Goal: Task Accomplishment & Management: Complete application form

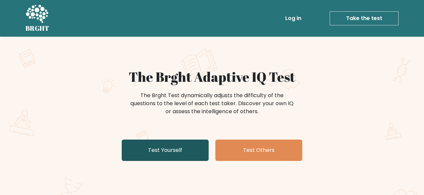
click at [158, 148] on link "Test Yourself" at bounding box center [165, 150] width 87 height 21
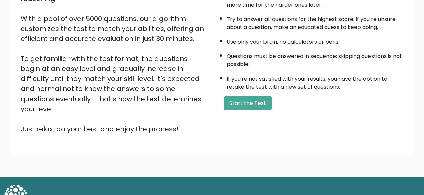
scroll to position [111, 0]
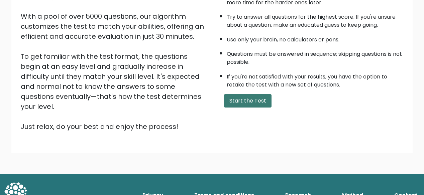
click at [248, 99] on button "Start the Test" at bounding box center [248, 100] width 48 height 13
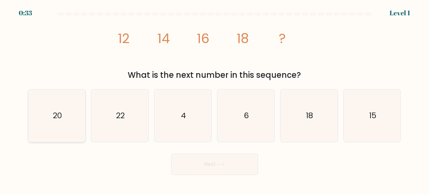
click at [72, 117] on icon "20" at bounding box center [56, 116] width 53 height 53
click at [215, 99] on input "a. 20" at bounding box center [215, 99] width 0 height 2
radio input "true"
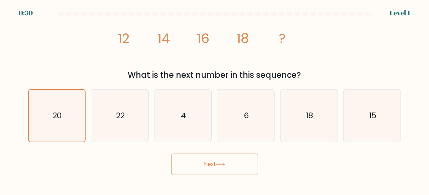
click at [215, 162] on button "Next" at bounding box center [214, 164] width 87 height 21
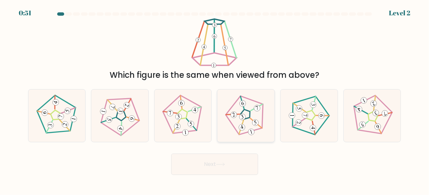
click at [246, 117] on icon at bounding box center [246, 116] width 42 height 42
click at [215, 99] on input "d." at bounding box center [215, 99] width 0 height 2
radio input "true"
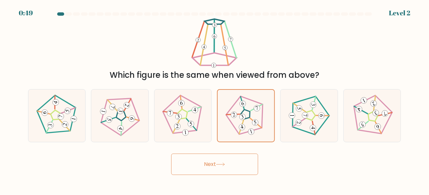
click at [218, 166] on icon at bounding box center [220, 165] width 9 height 4
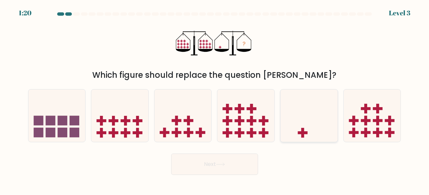
click at [305, 128] on icon at bounding box center [309, 115] width 57 height 47
click at [215, 99] on input "e." at bounding box center [215, 99] width 0 height 2
radio input "true"
click at [222, 160] on button "Next" at bounding box center [214, 164] width 87 height 21
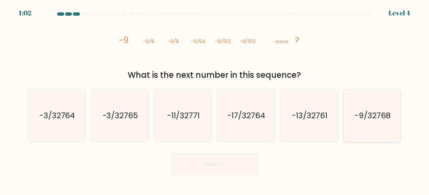
click at [361, 120] on text "-9/32768" at bounding box center [373, 115] width 36 height 11
click at [215, 99] on input "f. -9/32768" at bounding box center [215, 99] width 0 height 2
radio input "true"
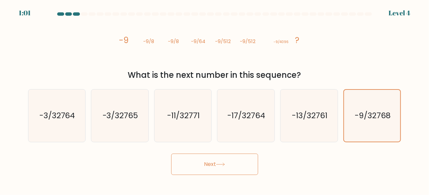
click at [235, 160] on button "Next" at bounding box center [214, 164] width 87 height 21
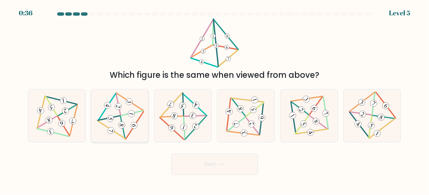
click at [114, 119] on icon at bounding box center [119, 116] width 43 height 42
click at [215, 99] on input "b." at bounding box center [215, 99] width 0 height 2
radio input "true"
click at [212, 164] on button "Next" at bounding box center [214, 164] width 87 height 21
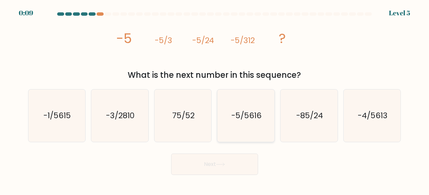
click at [250, 115] on text "-5/5616" at bounding box center [247, 115] width 30 height 11
click at [215, 99] on input "d. -5/5616" at bounding box center [215, 99] width 0 height 2
radio input "true"
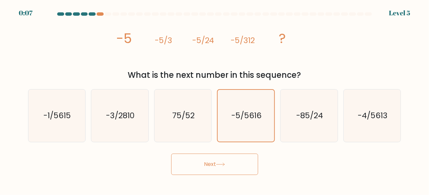
click at [213, 162] on button "Next" at bounding box center [214, 164] width 87 height 21
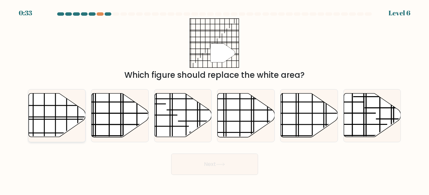
click at [58, 117] on line at bounding box center [38, 117] width 114 height 0
click at [215, 99] on input "a." at bounding box center [215, 99] width 0 height 2
radio input "true"
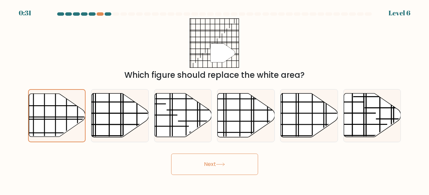
click at [205, 161] on button "Next" at bounding box center [214, 164] width 87 height 21
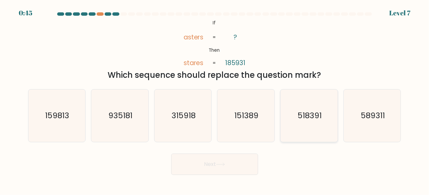
click at [310, 119] on text "518391" at bounding box center [310, 115] width 24 height 11
click at [215, 99] on input "e. 518391" at bounding box center [215, 99] width 0 height 2
radio input "true"
click at [222, 165] on icon at bounding box center [220, 165] width 9 height 4
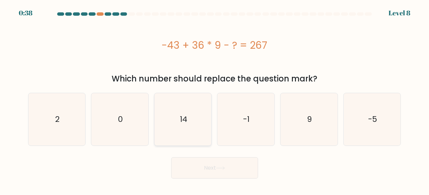
click at [187, 115] on text "14" at bounding box center [183, 119] width 7 height 11
click at [215, 99] on input "c. 14" at bounding box center [215, 99] width 0 height 2
radio input "true"
click at [221, 164] on button "Next" at bounding box center [214, 168] width 87 height 21
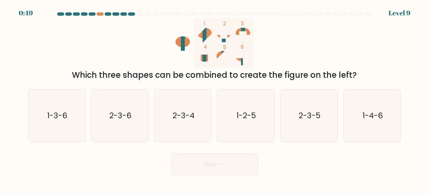
click at [205, 59] on rect at bounding box center [205, 58] width 4 height 14
click at [207, 32] on ellipse at bounding box center [204, 33] width 14 height 11
click at [205, 32] on rect at bounding box center [205, 35] width 4 height 14
click at [204, 58] on rect at bounding box center [205, 58] width 4 height 14
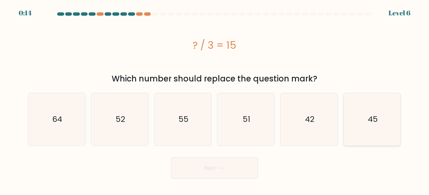
drag, startPoint x: 371, startPoint y: 117, endPoint x: 374, endPoint y: 115, distance: 3.6
click at [371, 117] on text "45" at bounding box center [373, 119] width 10 height 11
click at [215, 99] on input "f. 45" at bounding box center [215, 99] width 0 height 2
radio input "true"
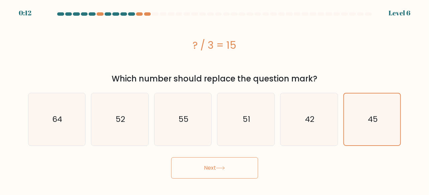
click at [225, 168] on icon at bounding box center [220, 169] width 9 height 4
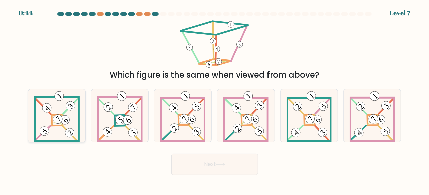
click at [57, 123] on 878 at bounding box center [57, 119] width 13 height 13
click at [215, 99] on input "a." at bounding box center [215, 99] width 0 height 2
radio input "true"
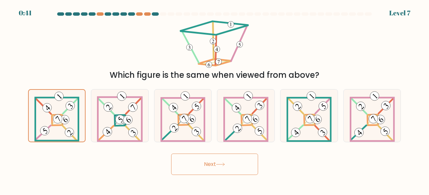
click at [218, 165] on icon at bounding box center [220, 165] width 9 height 4
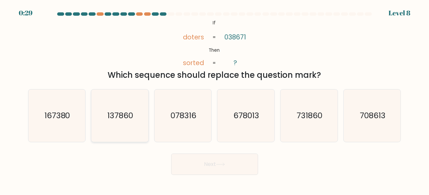
click at [125, 114] on text "137860" at bounding box center [121, 115] width 26 height 11
click at [215, 99] on input "b. 137860" at bounding box center [215, 99] width 0 height 2
radio input "true"
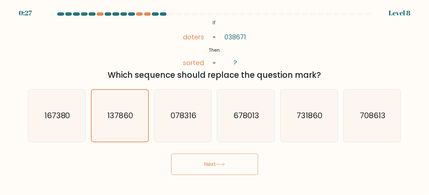
click at [207, 163] on button "Next" at bounding box center [214, 164] width 87 height 21
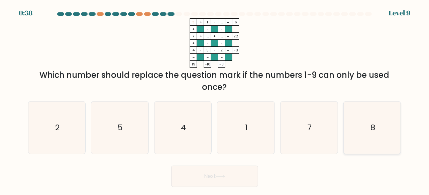
click at [376, 127] on icon "8" at bounding box center [372, 128] width 53 height 53
click at [215, 99] on input "f. 8" at bounding box center [215, 99] width 0 height 2
radio input "true"
click at [214, 174] on button "Next" at bounding box center [214, 176] width 87 height 21
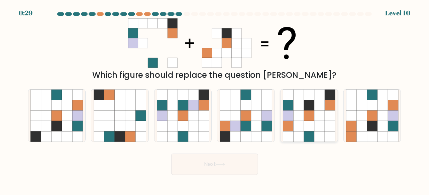
click at [309, 111] on icon at bounding box center [309, 115] width 10 height 10
click at [215, 99] on input "e." at bounding box center [215, 99] width 0 height 2
radio input "true"
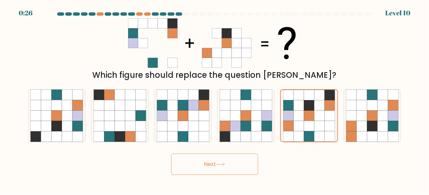
click at [216, 162] on button "Next" at bounding box center [214, 164] width 87 height 21
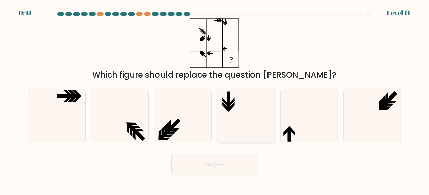
click at [231, 110] on icon at bounding box center [246, 116] width 53 height 53
click at [215, 99] on input "d." at bounding box center [215, 99] width 0 height 2
radio input "true"
click at [215, 164] on button "Next" at bounding box center [214, 164] width 87 height 21
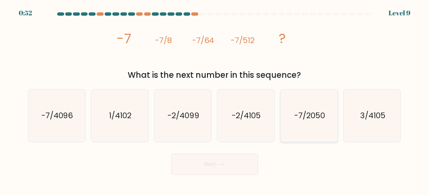
click at [314, 116] on text "-7/2050" at bounding box center [309, 115] width 31 height 11
click at [215, 99] on input "e. -7/2050" at bounding box center [215, 99] width 0 height 2
radio input "true"
click at [216, 162] on button "Next" at bounding box center [214, 164] width 87 height 21
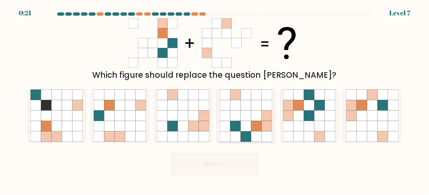
click at [247, 113] on icon at bounding box center [246, 115] width 10 height 10
click at [215, 99] on input "d." at bounding box center [215, 99] width 0 height 2
radio input "true"
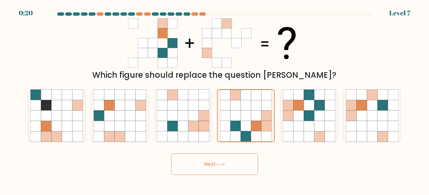
click at [207, 161] on button "Next" at bounding box center [214, 164] width 87 height 21
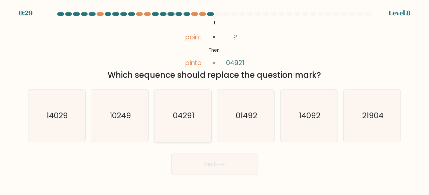
click at [184, 117] on text "04291" at bounding box center [183, 115] width 21 height 11
click at [215, 99] on input "c. 04291" at bounding box center [215, 99] width 0 height 2
radio input "true"
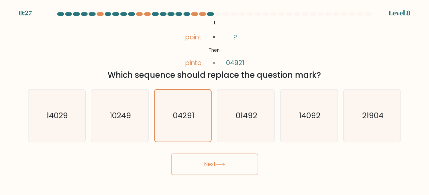
click at [228, 164] on button "Next" at bounding box center [214, 164] width 87 height 21
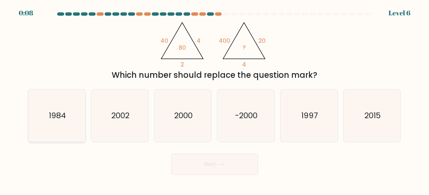
click at [62, 114] on text "1984" at bounding box center [57, 115] width 17 height 11
click at [215, 99] on input "a. 1984" at bounding box center [215, 99] width 0 height 2
radio input "true"
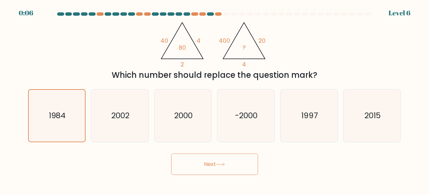
click at [210, 163] on button "Next" at bounding box center [214, 164] width 87 height 21
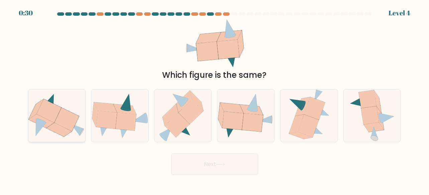
click at [60, 120] on icon at bounding box center [66, 120] width 25 height 24
click at [215, 99] on input "a." at bounding box center [215, 99] width 0 height 2
radio input "true"
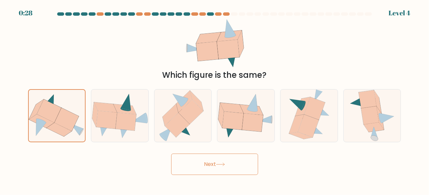
click at [209, 165] on button "Next" at bounding box center [214, 164] width 87 height 21
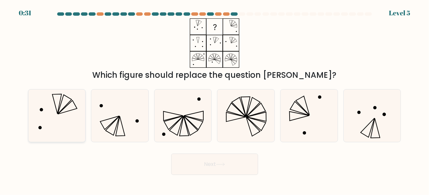
click at [59, 110] on icon at bounding box center [65, 104] width 14 height 19
click at [215, 99] on input "a." at bounding box center [215, 99] width 0 height 2
radio input "true"
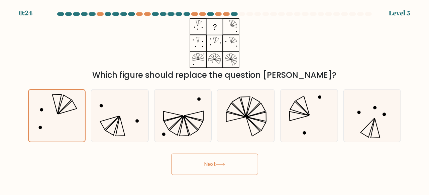
click at [207, 164] on button "Next" at bounding box center [214, 164] width 87 height 21
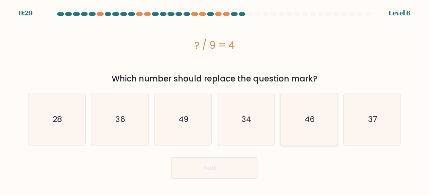
click at [314, 119] on text "46" at bounding box center [310, 119] width 10 height 11
click at [215, 99] on input "e. 46" at bounding box center [215, 99] width 0 height 2
radio input "true"
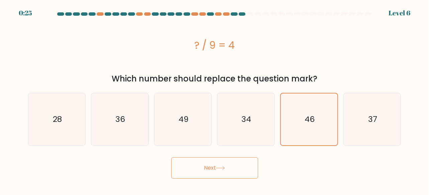
click at [211, 168] on button "Next" at bounding box center [214, 168] width 87 height 21
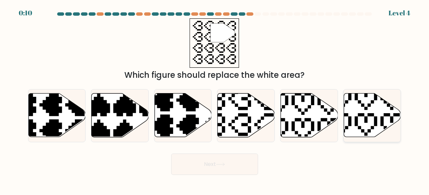
click at [358, 110] on icon at bounding box center [372, 116] width 57 height 44
click at [215, 99] on input "f." at bounding box center [215, 99] width 0 height 2
radio input "true"
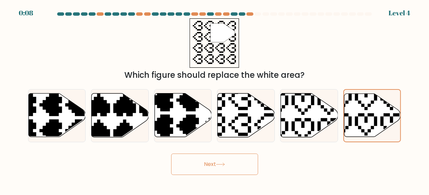
click at [210, 163] on button "Next" at bounding box center [214, 164] width 87 height 21
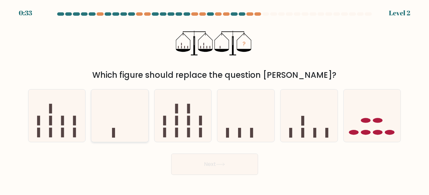
click at [119, 131] on icon at bounding box center [119, 115] width 57 height 47
click at [215, 99] on input "b." at bounding box center [215, 99] width 0 height 2
radio input "true"
click at [207, 164] on button "Next" at bounding box center [214, 164] width 87 height 21
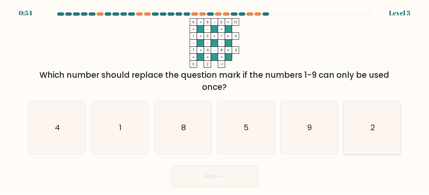
click at [370, 123] on icon "2" at bounding box center [372, 128] width 53 height 53
click at [215, 99] on input "f. 2" at bounding box center [215, 99] width 0 height 2
radio input "true"
click at [222, 175] on icon at bounding box center [220, 177] width 9 height 4
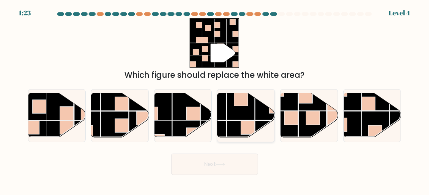
click at [244, 115] on rect at bounding box center [241, 107] width 28 height 28
click at [215, 99] on input "d." at bounding box center [215, 99] width 0 height 2
radio input "true"
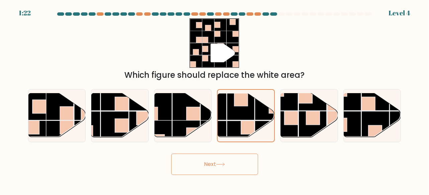
click at [214, 158] on button "Next" at bounding box center [214, 164] width 87 height 21
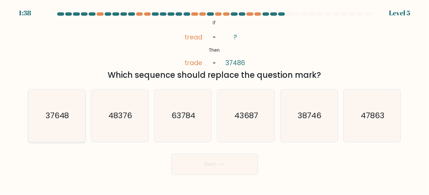
click at [52, 114] on text "37648" at bounding box center [58, 115] width 24 height 11
click at [215, 99] on input "a. 37648" at bounding box center [215, 99] width 0 height 2
radio input "true"
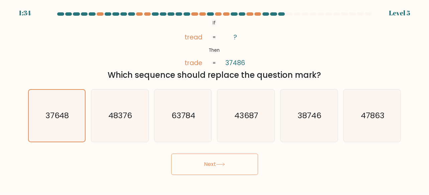
click at [215, 162] on button "Next" at bounding box center [214, 164] width 87 height 21
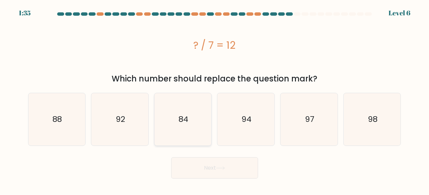
click at [187, 119] on text "84" at bounding box center [184, 119] width 10 height 11
click at [215, 99] on input "c. 84" at bounding box center [215, 99] width 0 height 2
radio input "true"
click at [207, 165] on button "Next" at bounding box center [214, 168] width 87 height 21
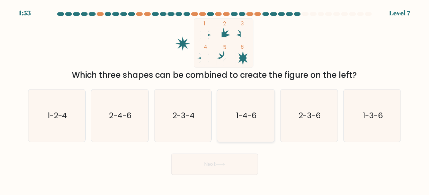
click at [242, 117] on text "1-4-6" at bounding box center [247, 115] width 20 height 11
click at [215, 99] on input "d. 1-4-6" at bounding box center [215, 99] width 0 height 2
radio input "true"
click at [220, 162] on button "Next" at bounding box center [214, 164] width 87 height 21
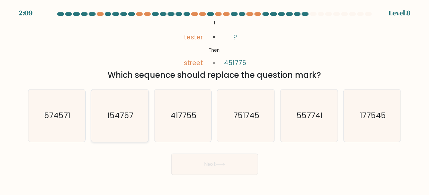
click at [117, 119] on text "154757" at bounding box center [120, 115] width 26 height 11
click at [215, 99] on input "b. 154757" at bounding box center [215, 99] width 0 height 2
radio input "true"
click at [211, 160] on button "Next" at bounding box center [214, 164] width 87 height 21
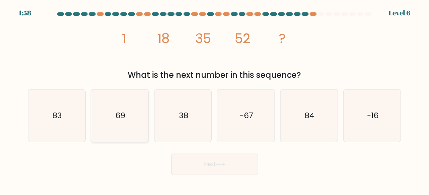
click at [120, 121] on text "69" at bounding box center [120, 115] width 10 height 11
click at [215, 99] on input "b. 69" at bounding box center [215, 99] width 0 height 2
radio input "true"
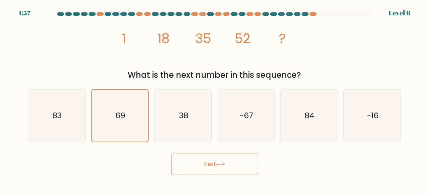
drag, startPoint x: 204, startPoint y: 166, endPoint x: 207, endPoint y: 164, distance: 3.7
click at [204, 165] on button "Next" at bounding box center [214, 164] width 87 height 21
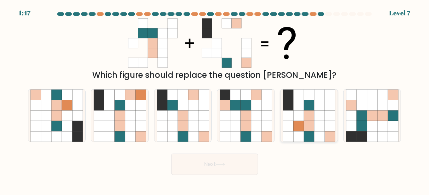
click at [297, 113] on icon at bounding box center [299, 115] width 10 height 10
click at [215, 99] on input "e." at bounding box center [215, 99] width 0 height 2
radio input "true"
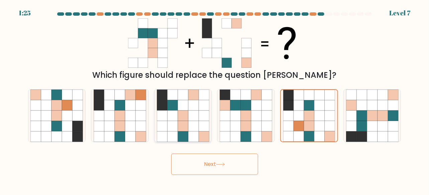
click at [189, 123] on icon at bounding box center [193, 126] width 10 height 10
click at [215, 99] on input "c." at bounding box center [215, 99] width 0 height 2
radio input "true"
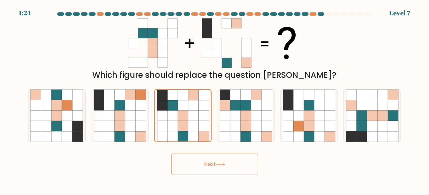
click at [211, 162] on button "Next" at bounding box center [214, 164] width 87 height 21
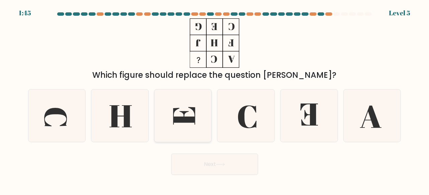
click at [185, 120] on icon at bounding box center [184, 115] width 22 height 17
click at [215, 99] on input "c." at bounding box center [215, 99] width 0 height 2
radio input "true"
click at [207, 164] on button "Next" at bounding box center [214, 164] width 87 height 21
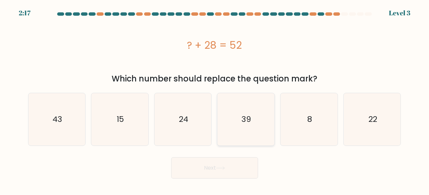
click at [240, 122] on icon "39" at bounding box center [246, 119] width 53 height 53
click at [215, 99] on input "d. 39" at bounding box center [215, 99] width 0 height 2
radio input "true"
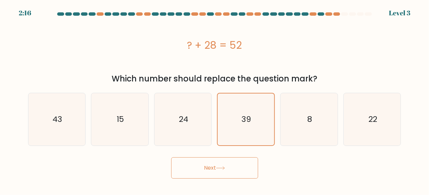
click at [209, 166] on button "Next" at bounding box center [214, 168] width 87 height 21
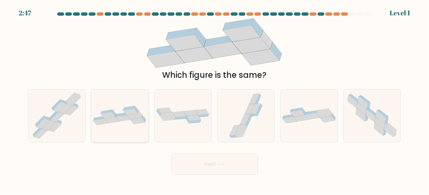
click at [126, 120] on icon at bounding box center [119, 115] width 57 height 19
click at [215, 99] on input "b." at bounding box center [215, 99] width 0 height 2
radio input "true"
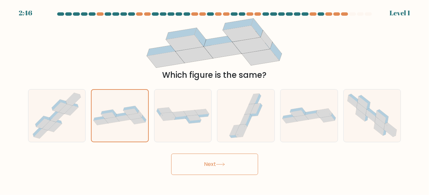
click at [201, 165] on button "Next" at bounding box center [214, 164] width 87 height 21
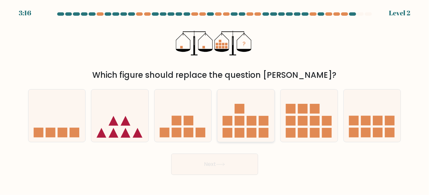
click at [244, 122] on rect at bounding box center [240, 121] width 10 height 10
click at [215, 99] on input "d." at bounding box center [215, 99] width 0 height 2
radio input "true"
click at [210, 164] on button "Next" at bounding box center [214, 164] width 87 height 21
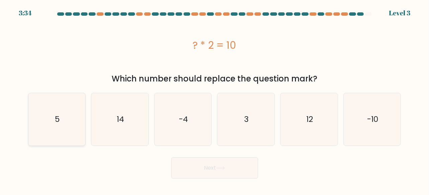
click at [62, 119] on icon "5" at bounding box center [56, 119] width 53 height 53
click at [215, 99] on input "a. 5" at bounding box center [215, 99] width 0 height 2
radio input "true"
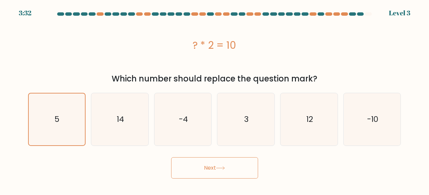
click at [211, 166] on button "Next" at bounding box center [214, 168] width 87 height 21
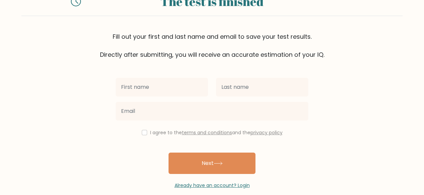
scroll to position [39, 0]
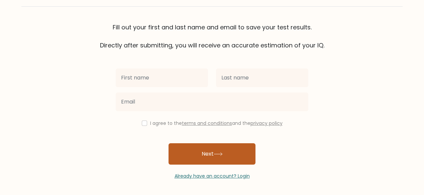
click at [229, 153] on button "Next" at bounding box center [212, 154] width 87 height 21
